Goal: Feedback & Contribution: Contribute content

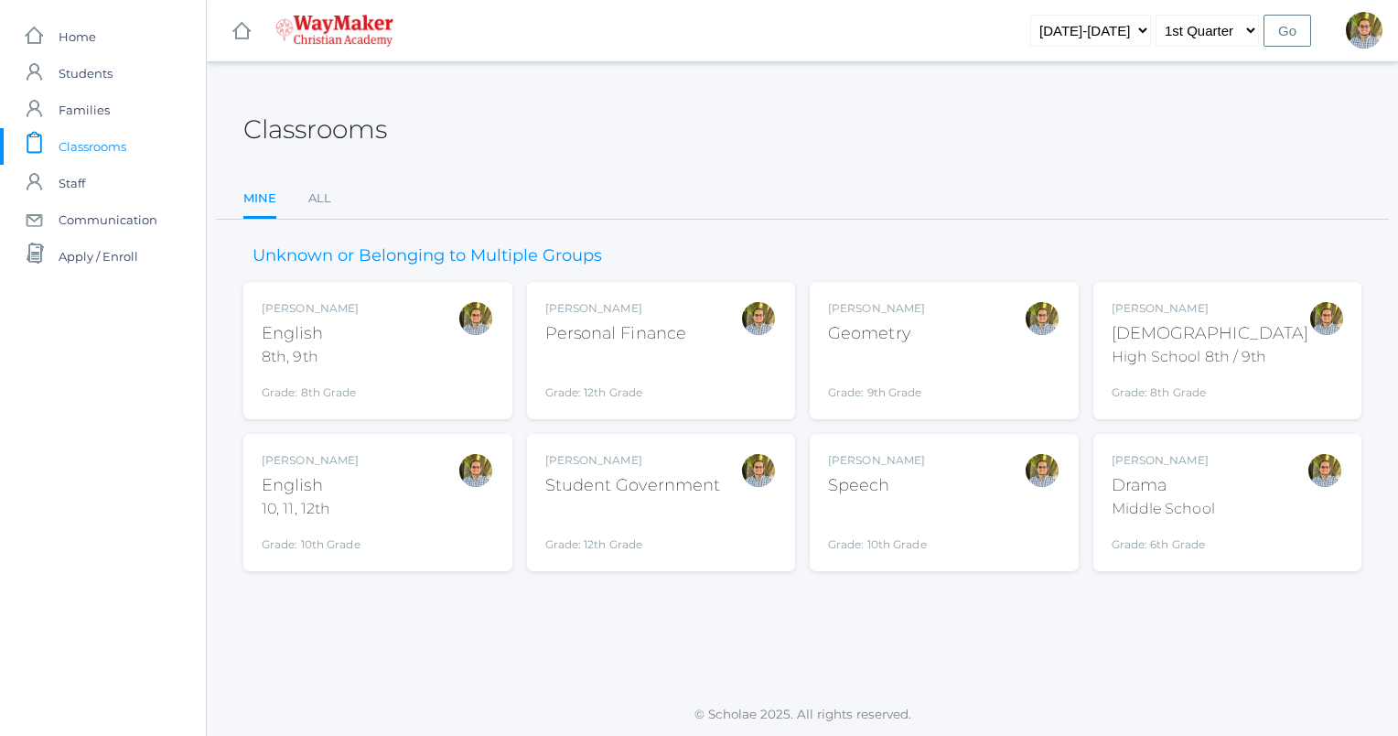
click at [962, 316] on div "[PERSON_NAME] Geometry Grade: 9th Grade GEOM" at bounding box center [944, 350] width 232 height 101
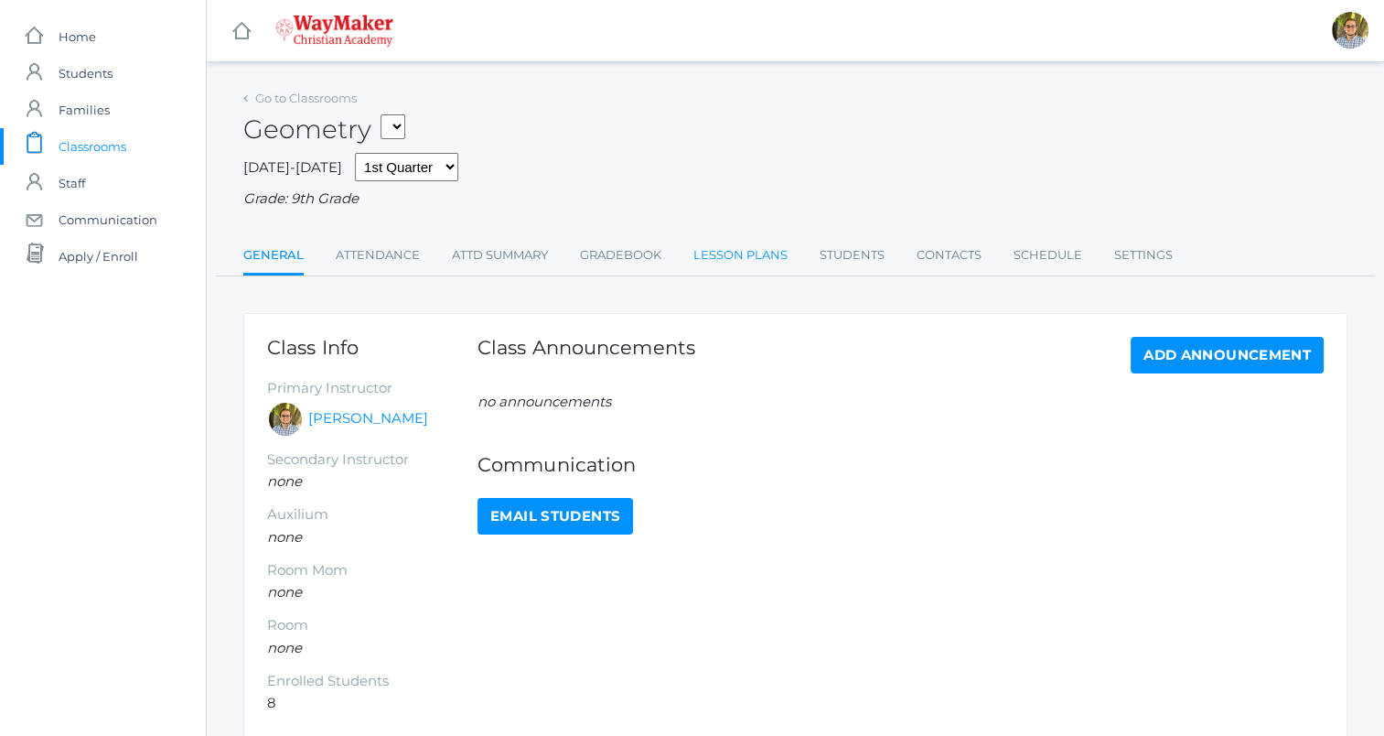
click at [734, 263] on link "Lesson Plans" at bounding box center [740, 255] width 94 height 37
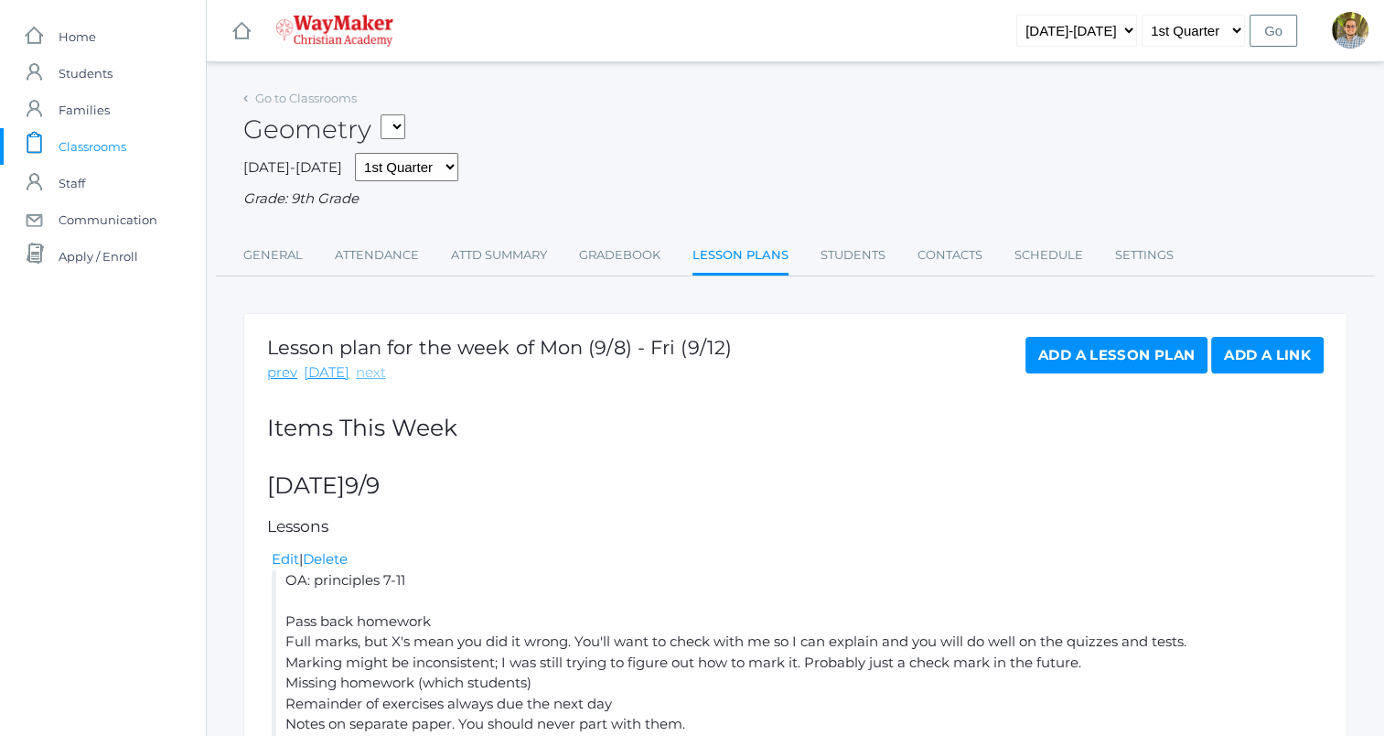
click at [359, 372] on link "next" at bounding box center [371, 372] width 30 height 21
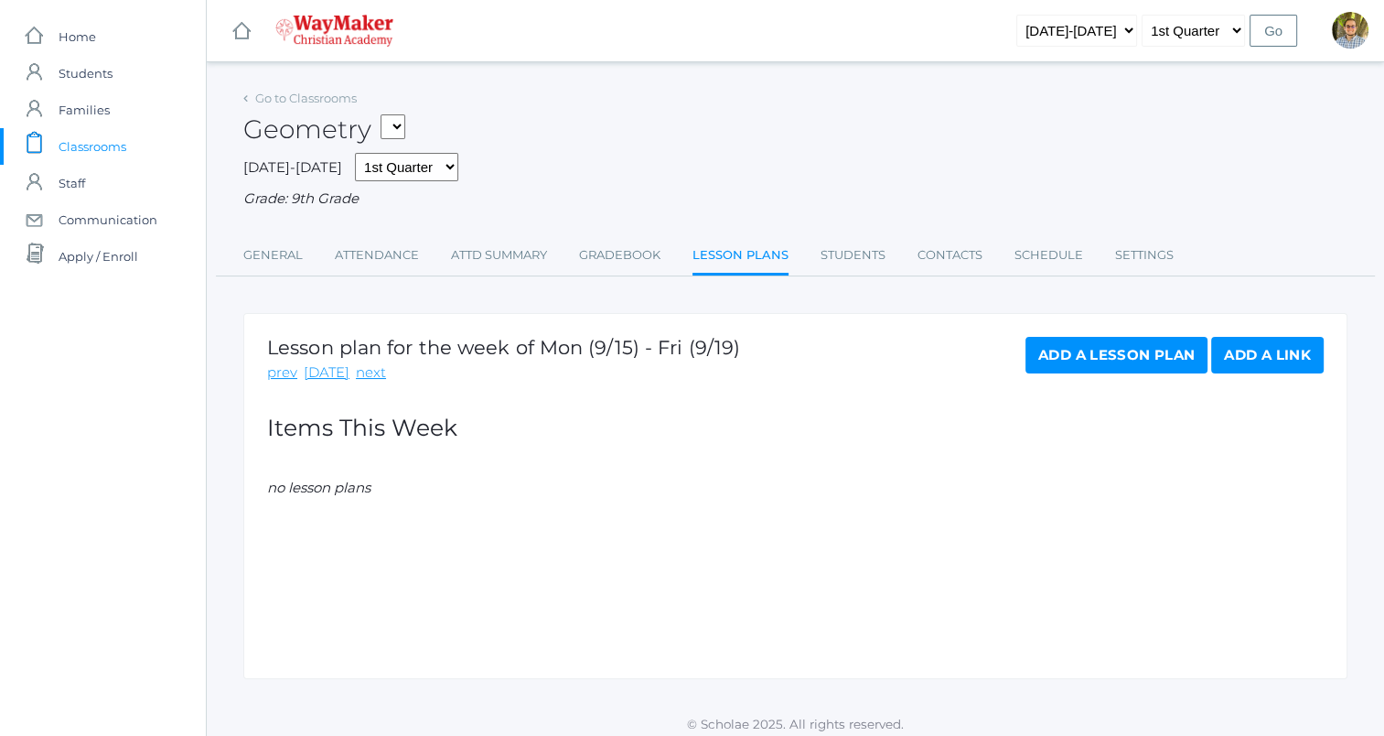
scroll to position [10, 0]
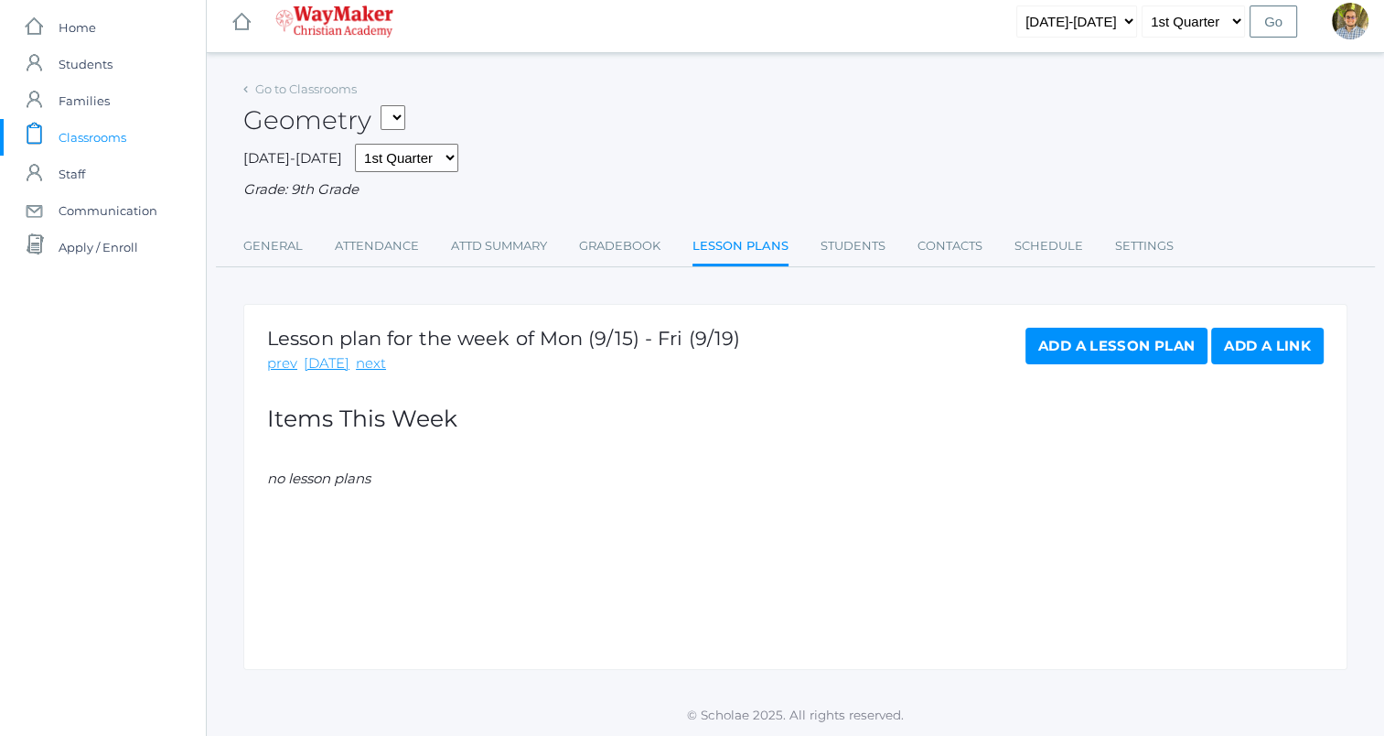
click at [1100, 355] on link "Add a Lesson Plan" at bounding box center [1117, 346] width 182 height 37
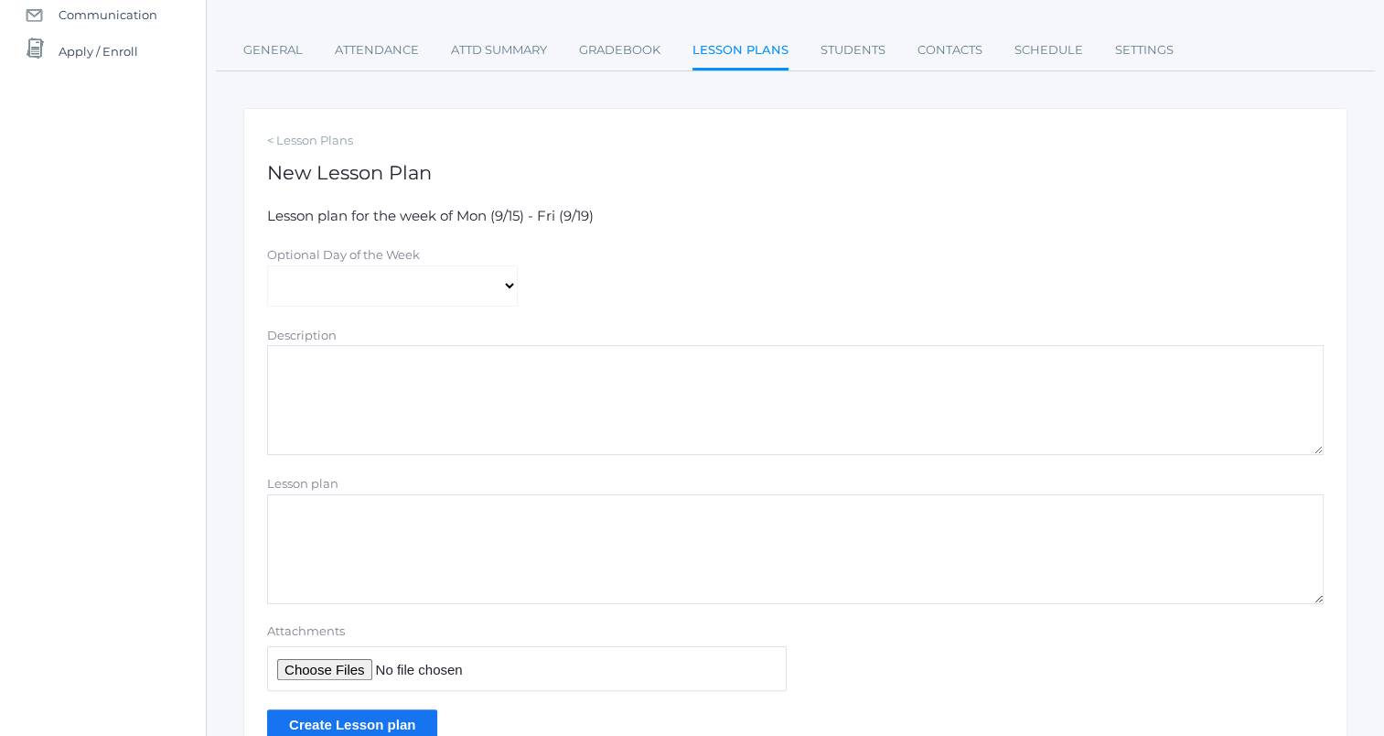
scroll to position [298, 0]
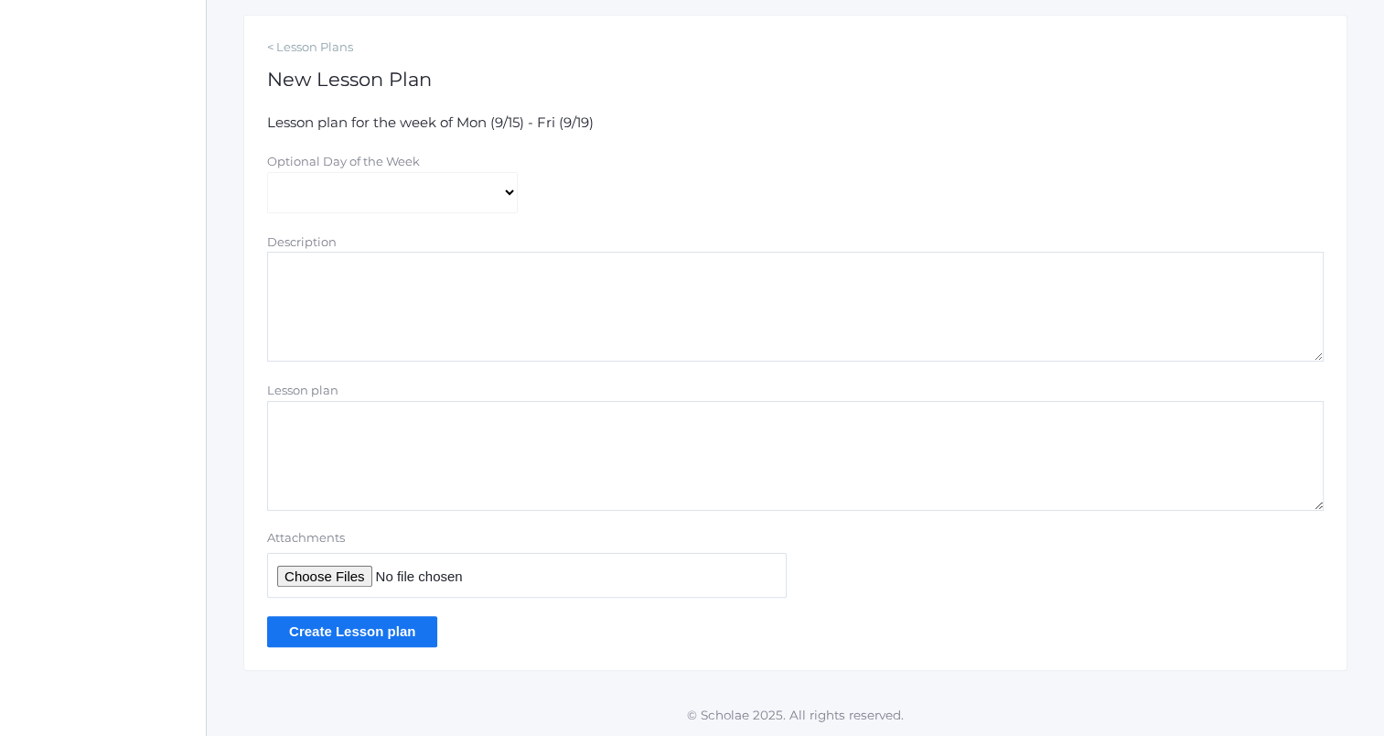
click at [632, 421] on textarea "Lesson plan" at bounding box center [795, 456] width 1057 height 110
type textarea "Tuesday: if you were gone, pp. 18-19"
click at [387, 633] on input "Create Lesson plan" at bounding box center [352, 631] width 170 height 30
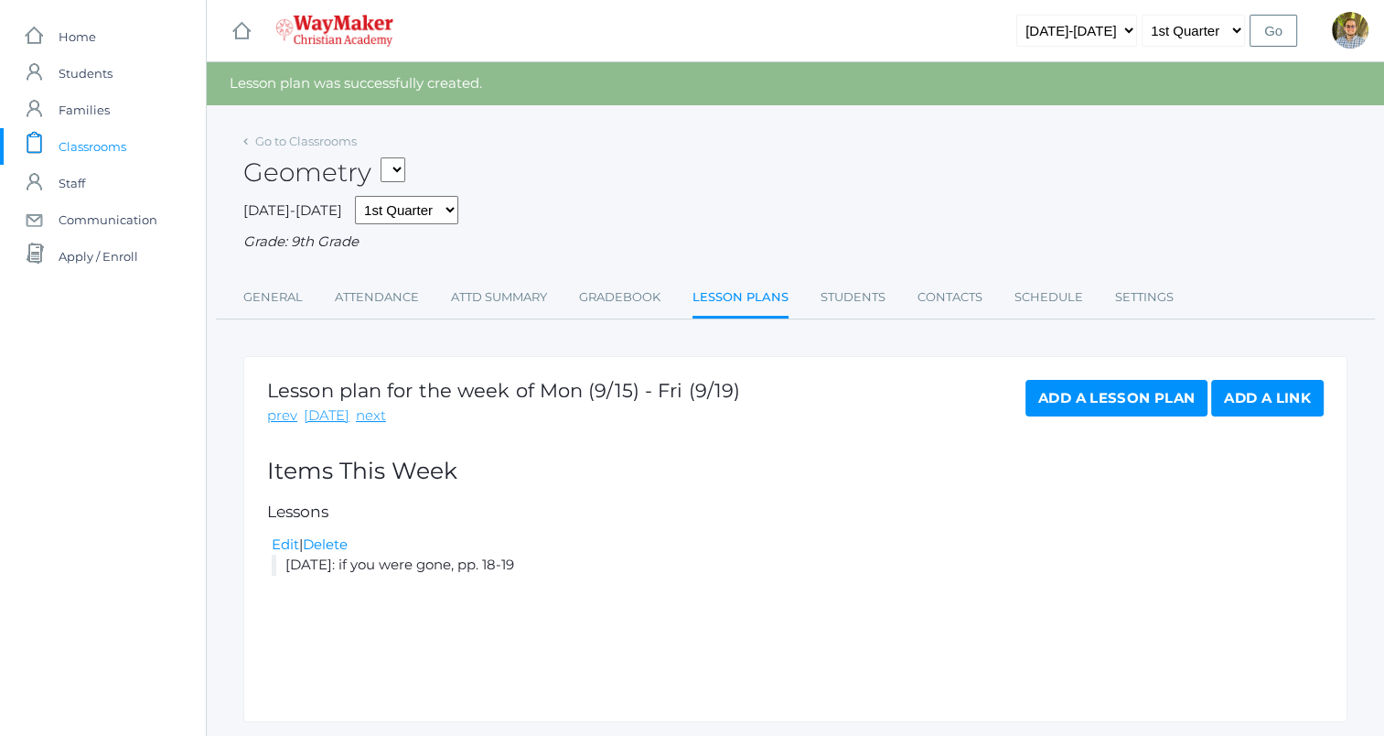
click at [81, 149] on span "Classrooms" at bounding box center [93, 146] width 68 height 37
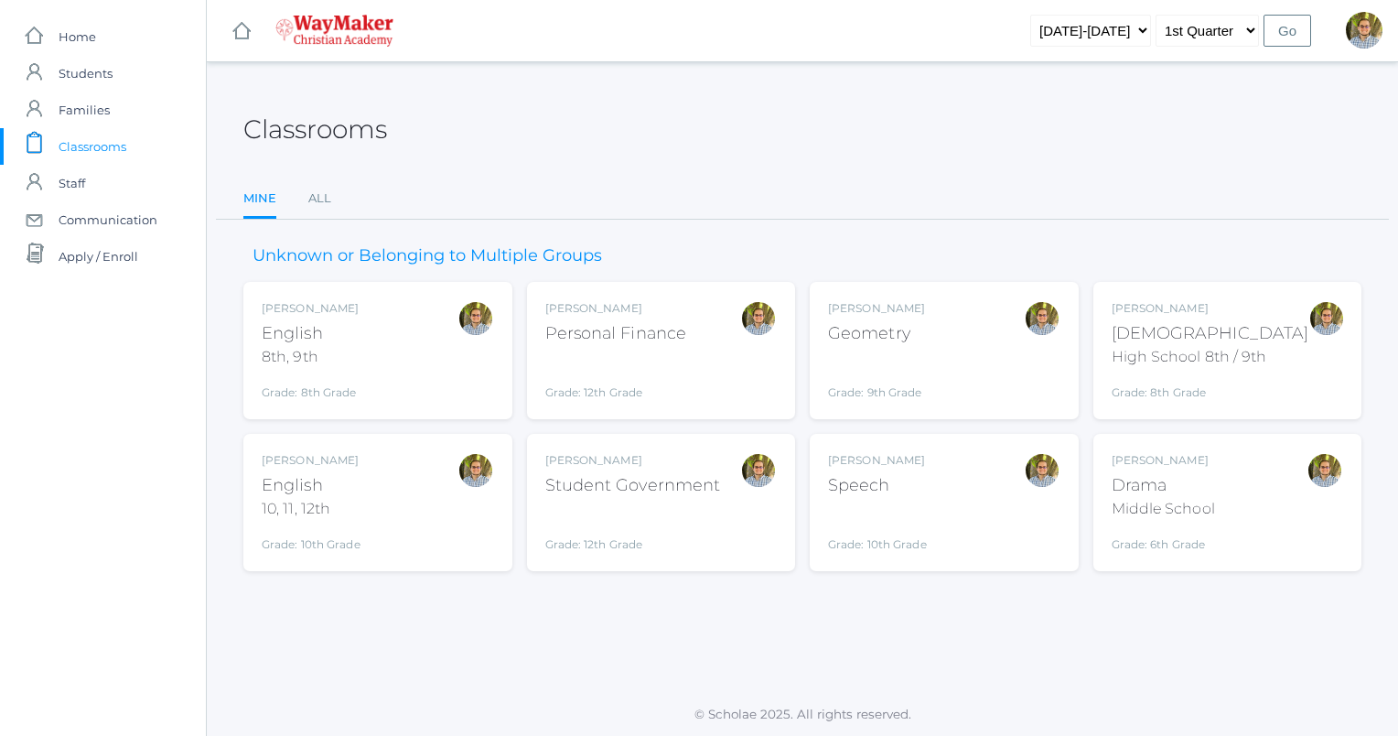
click at [981, 339] on div "[PERSON_NAME] Geometry Grade: 9th Grade GEOM" at bounding box center [944, 350] width 232 height 101
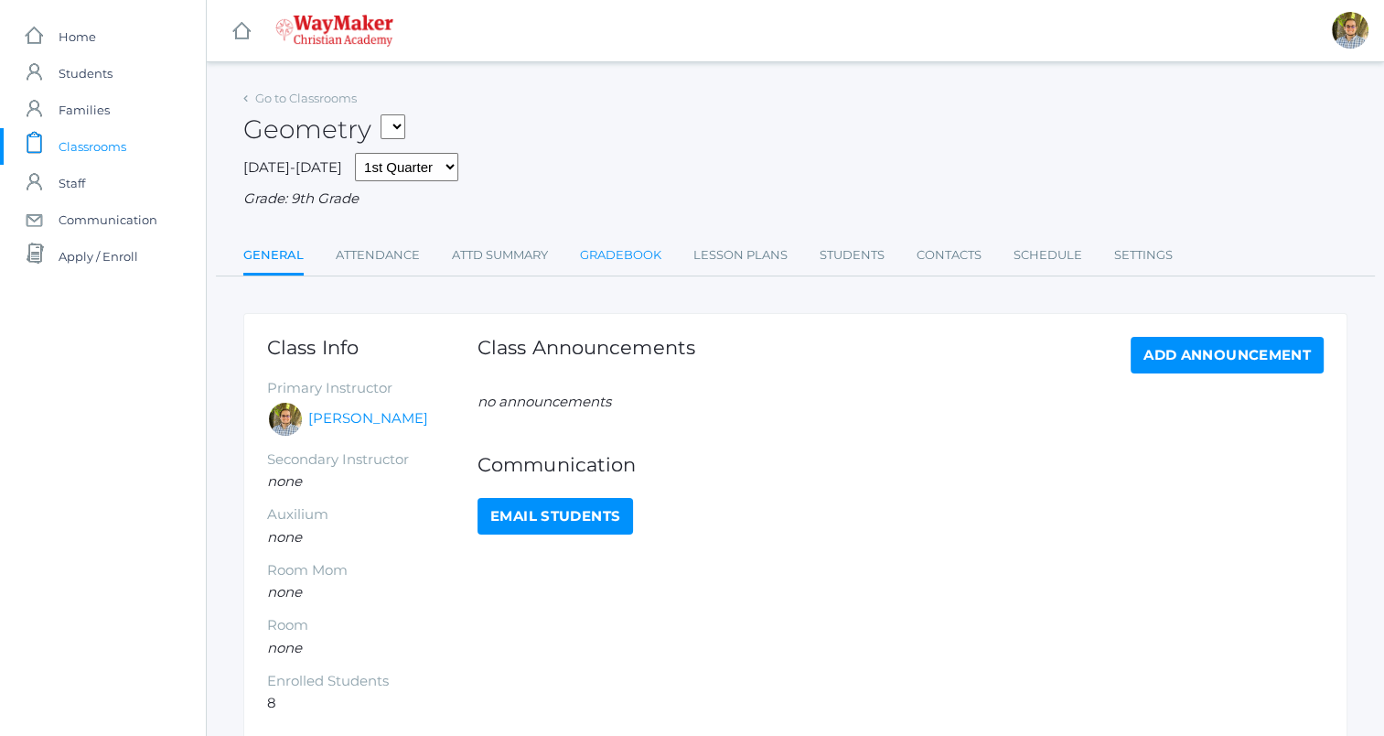
click at [604, 256] on link "Gradebook" at bounding box center [620, 255] width 81 height 37
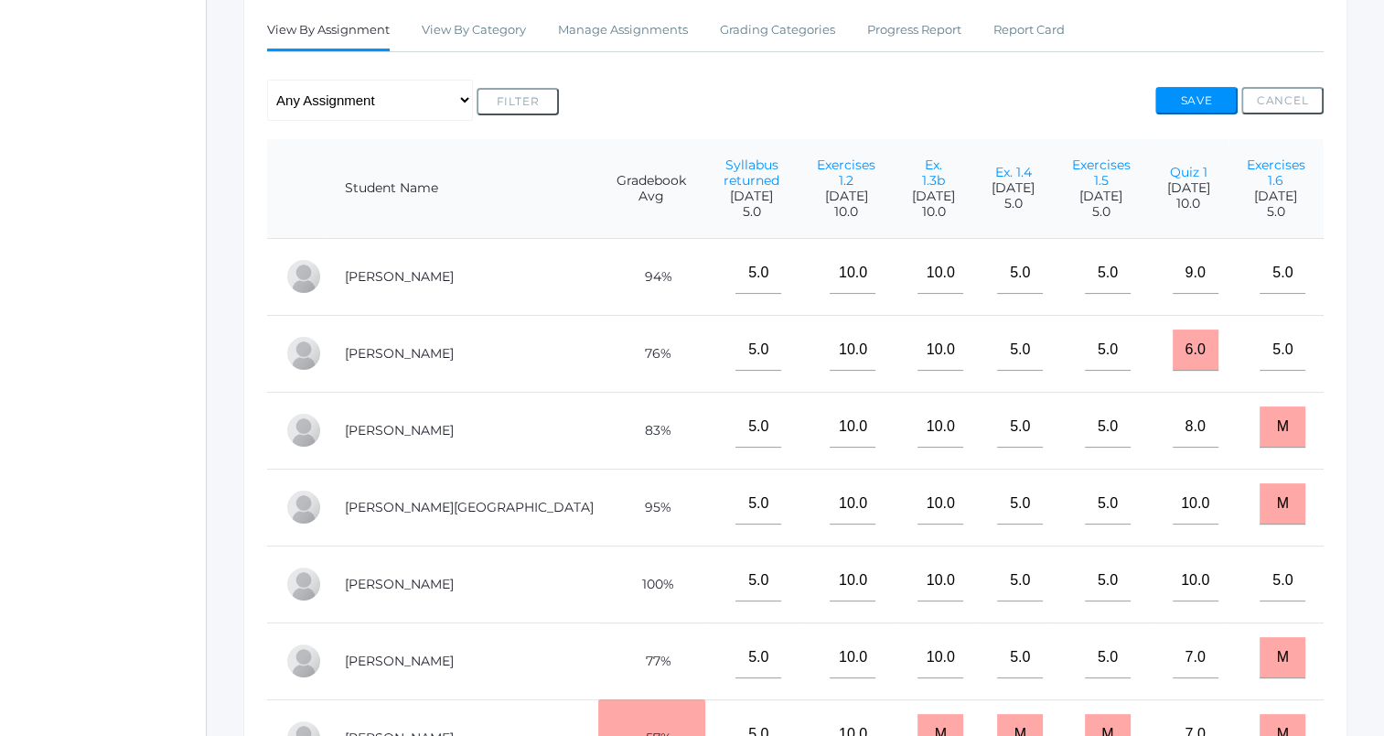
scroll to position [320, 0]
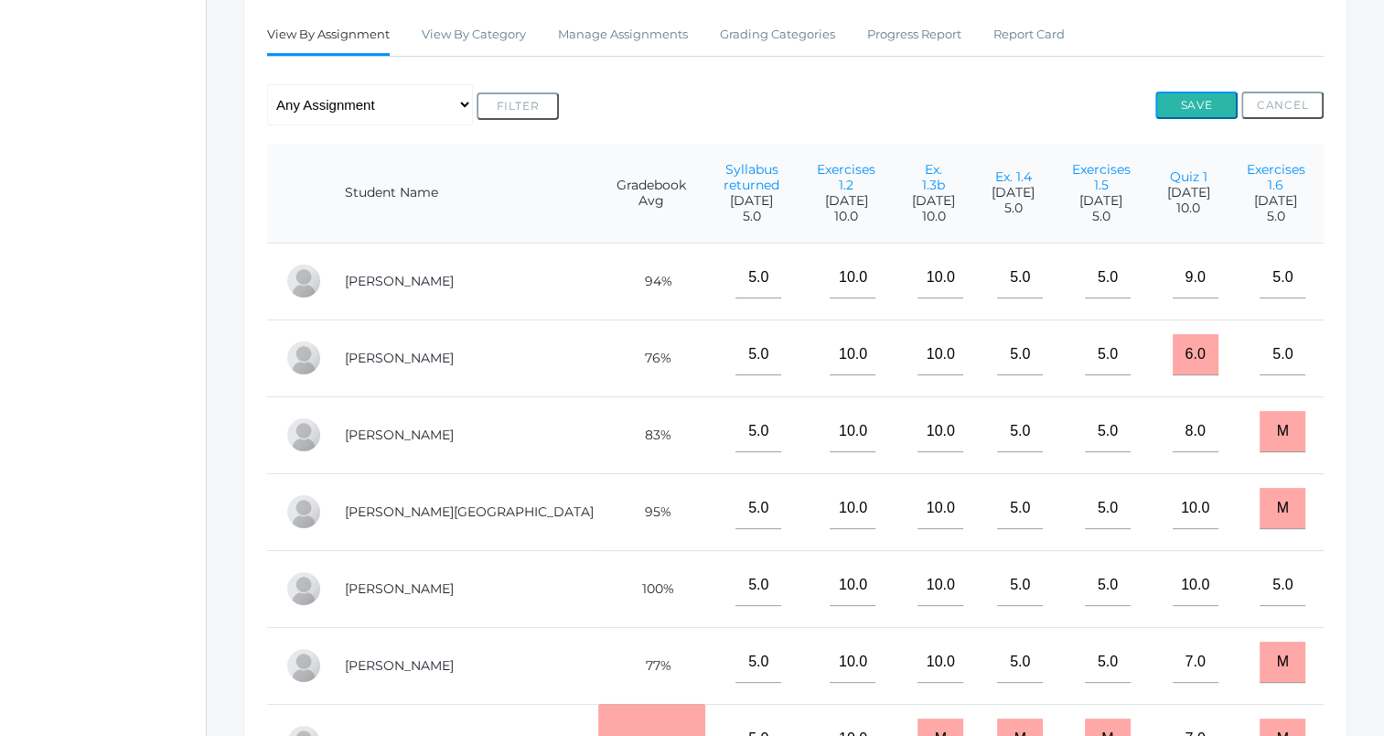
click at [1185, 111] on button "Save" at bounding box center [1196, 104] width 82 height 27
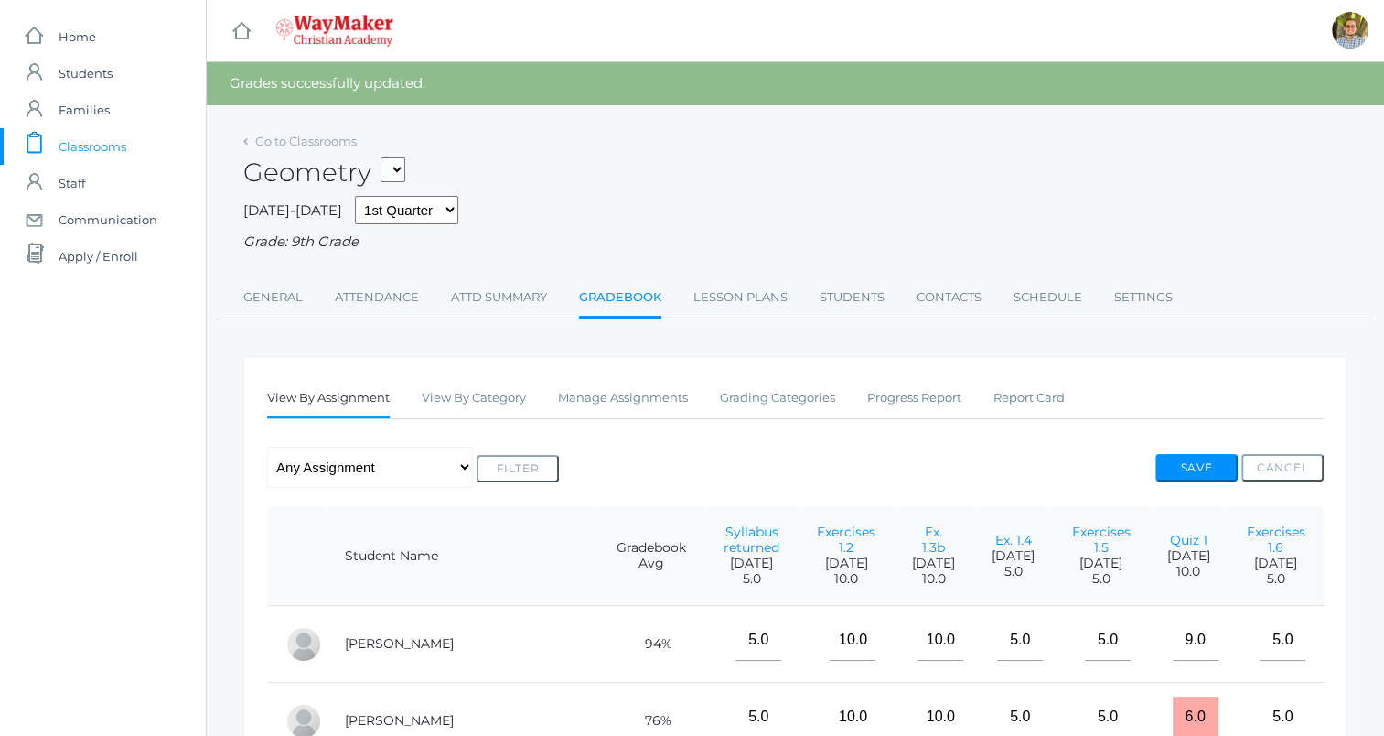
click at [111, 143] on span "Classrooms" at bounding box center [93, 146] width 68 height 37
